Goal: Navigation & Orientation: Find specific page/section

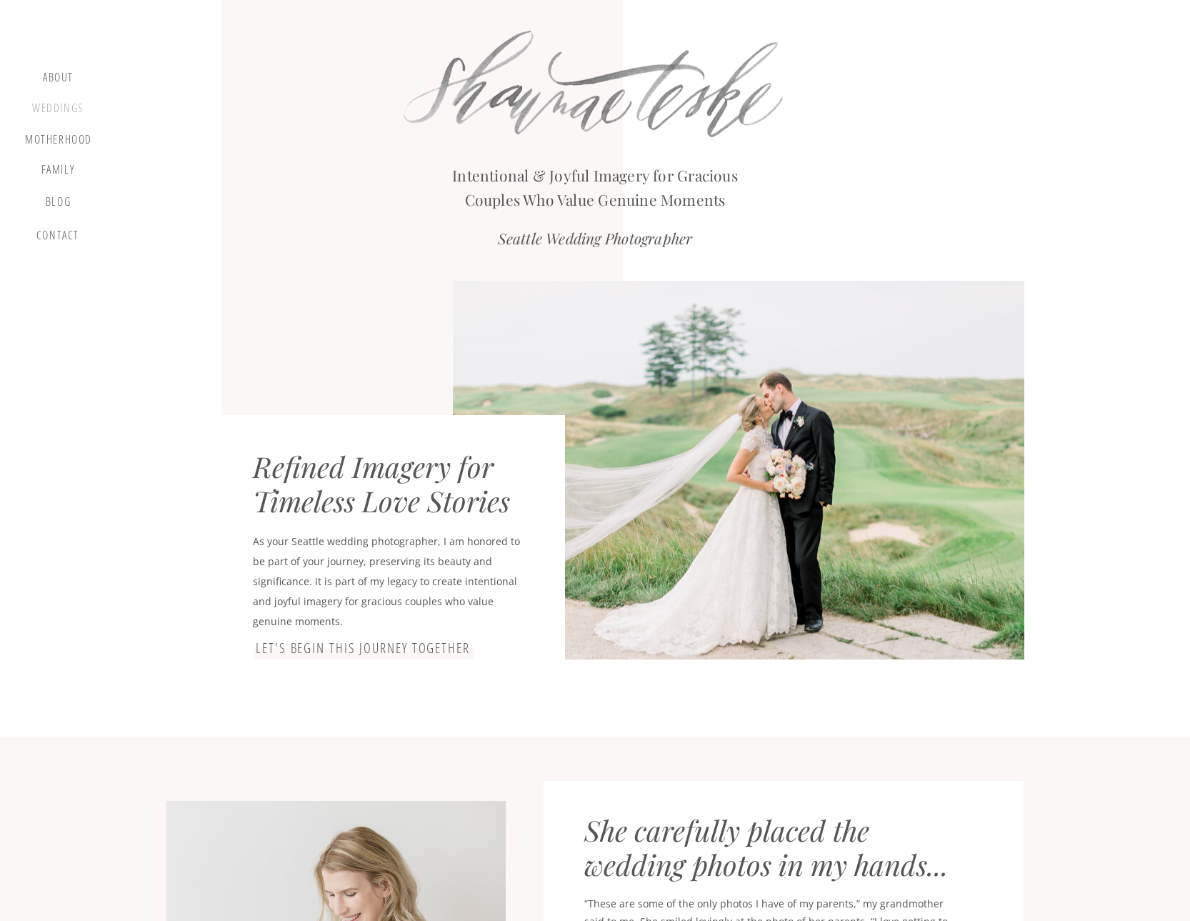
click at [52, 107] on div "Weddings" at bounding box center [58, 110] width 54 height 18
click at [52, 106] on div "Weddings" at bounding box center [58, 110] width 54 height 18
click at [72, 108] on div "Weddings" at bounding box center [58, 110] width 54 height 18
click at [59, 101] on div "Weddings" at bounding box center [58, 110] width 54 height 18
click at [59, 105] on div "Weddings" at bounding box center [58, 110] width 54 height 18
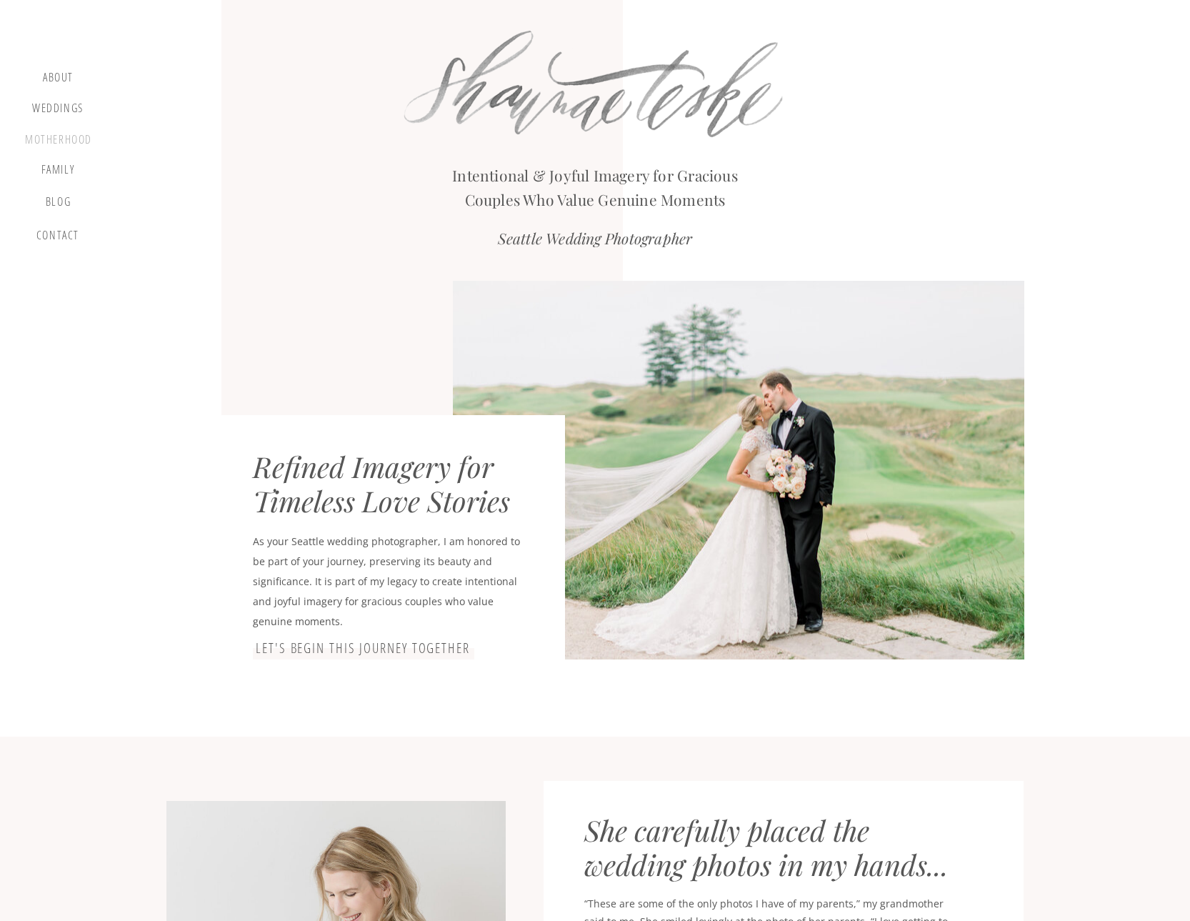
click at [64, 140] on div "motherhood" at bounding box center [58, 141] width 67 height 16
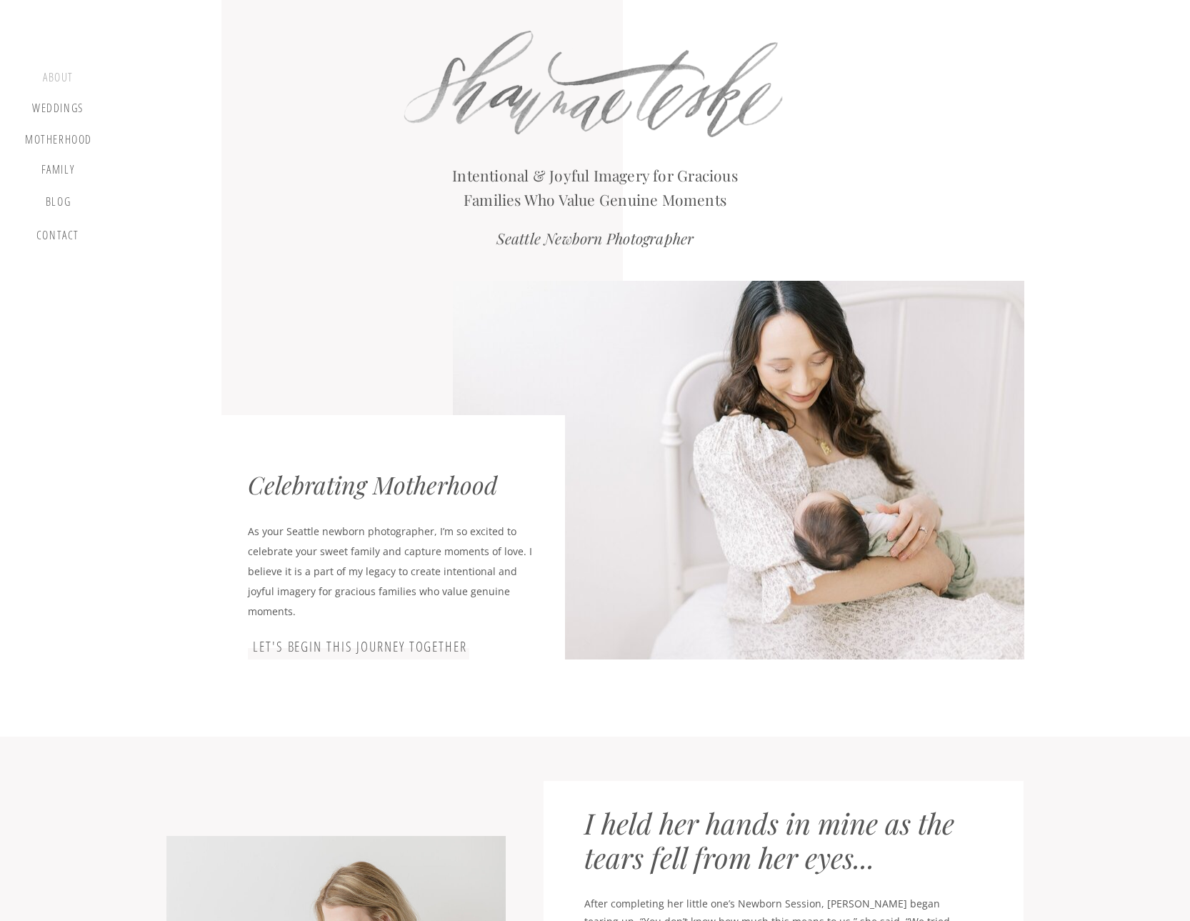
click at [66, 71] on div "about" at bounding box center [58, 79] width 42 height 17
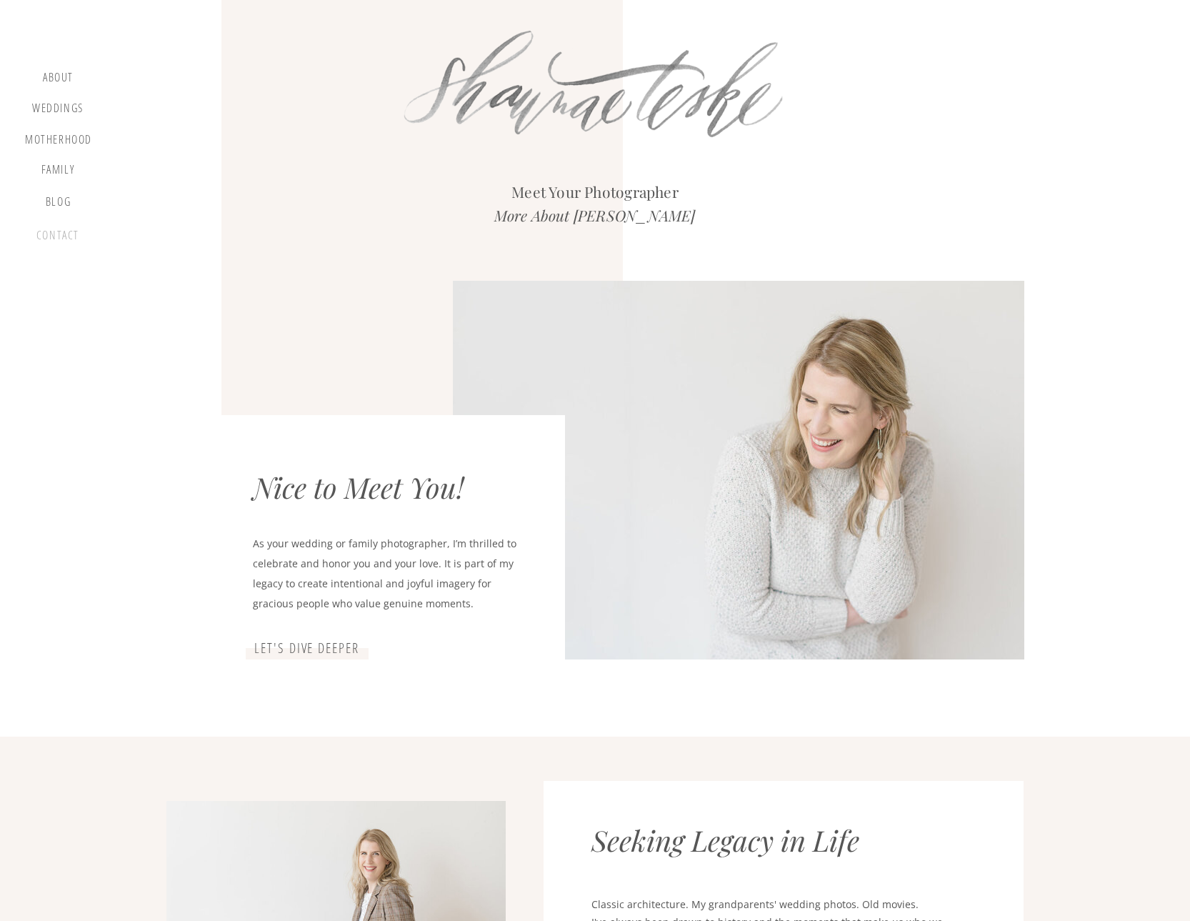
click at [55, 237] on div "contact" at bounding box center [58, 238] width 49 height 19
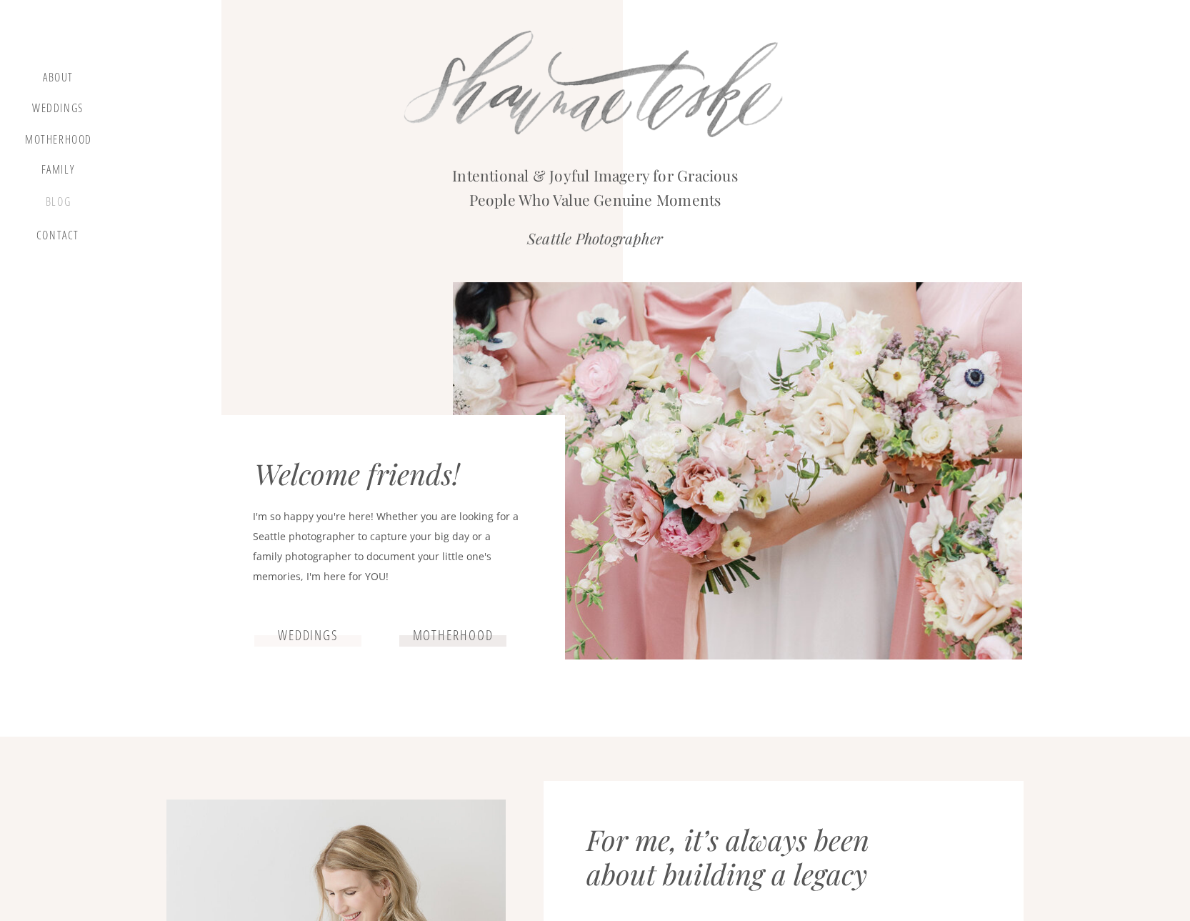
click at [62, 208] on div "blog" at bounding box center [58, 205] width 42 height 20
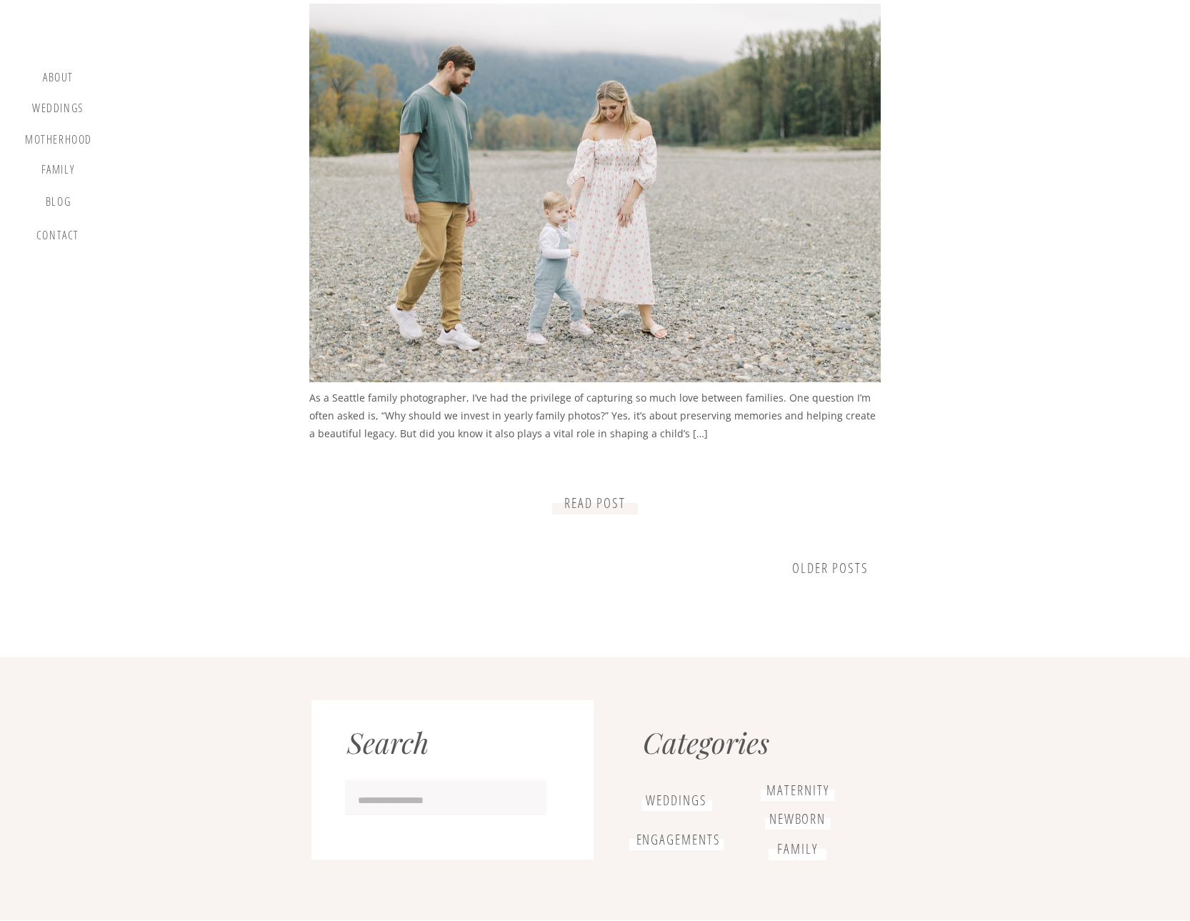
scroll to position [1977, 0]
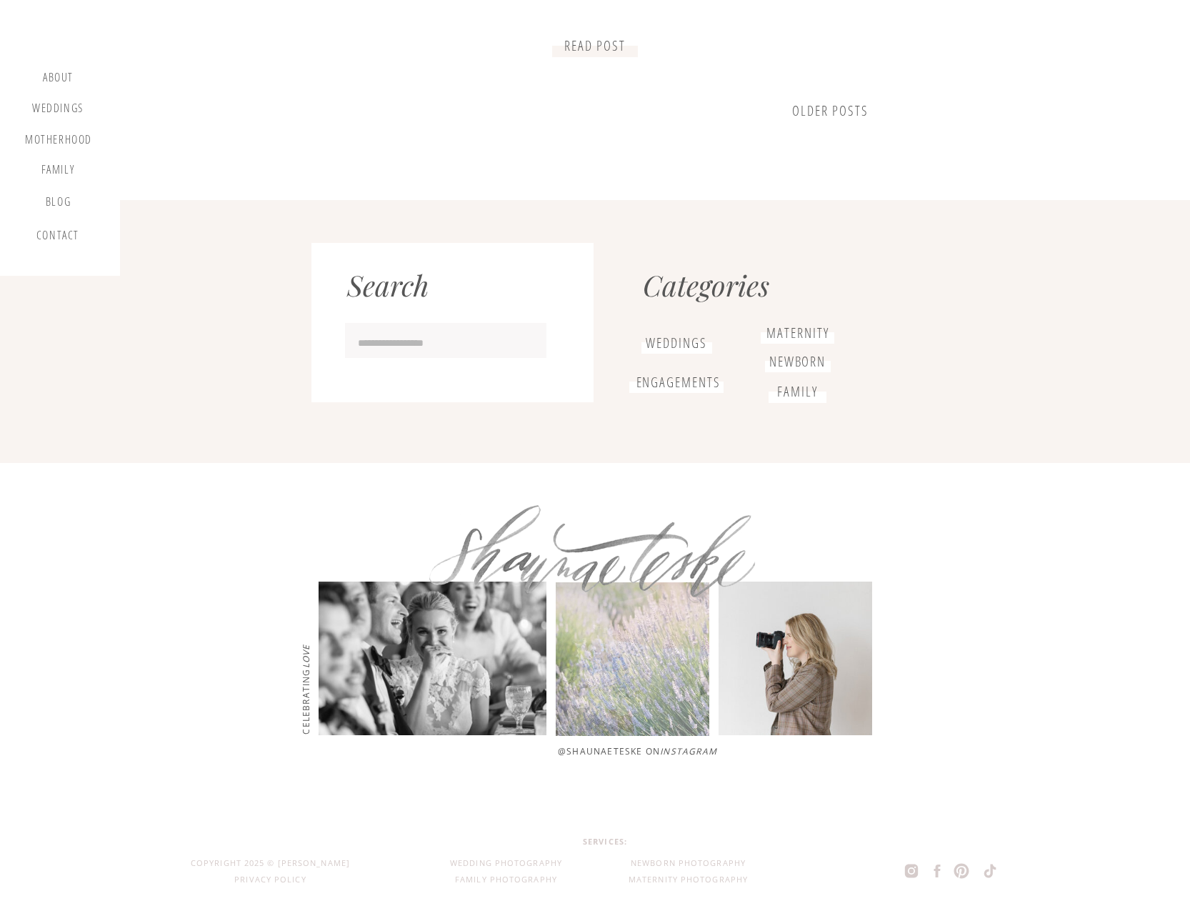
click at [690, 337] on h1 "weddings" at bounding box center [677, 343] width 70 height 16
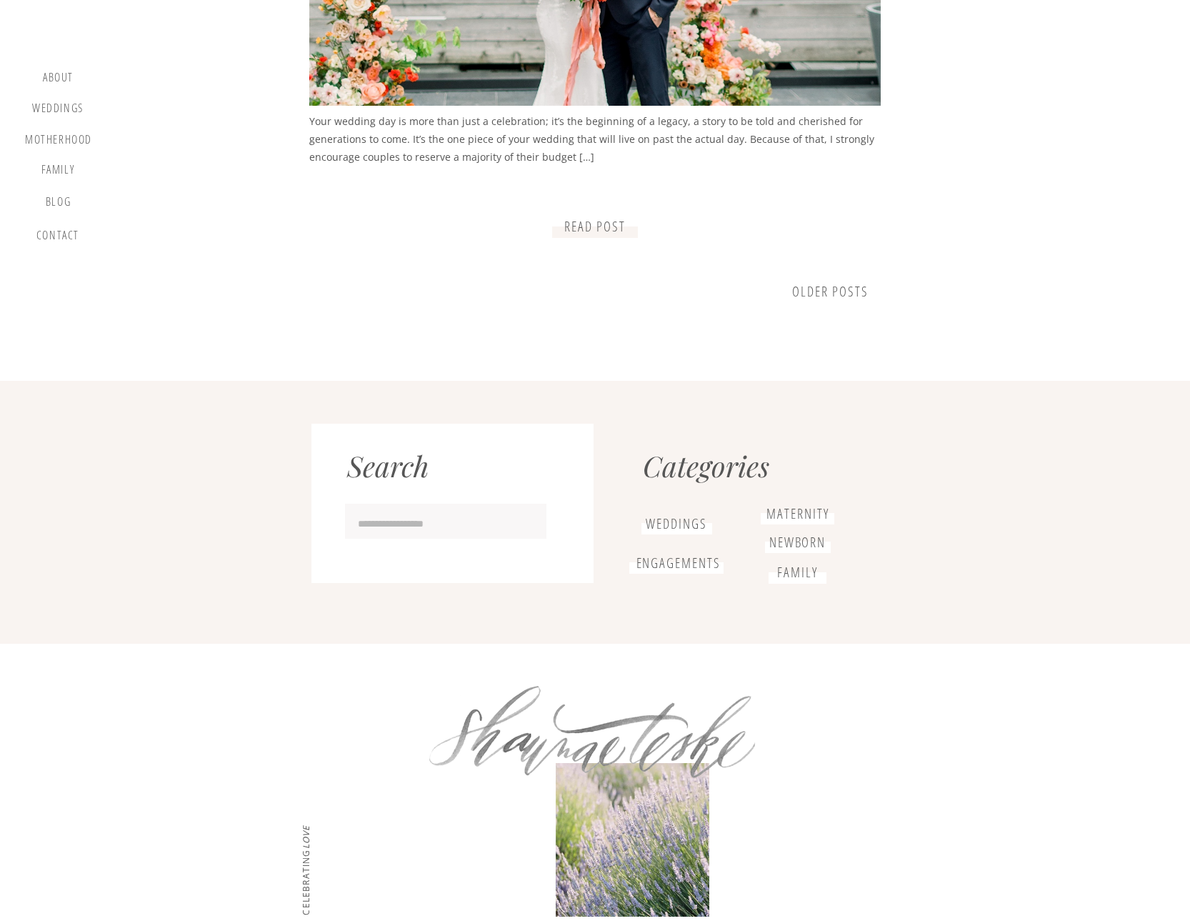
scroll to position [1977, 0]
